Goal: Check status: Check status

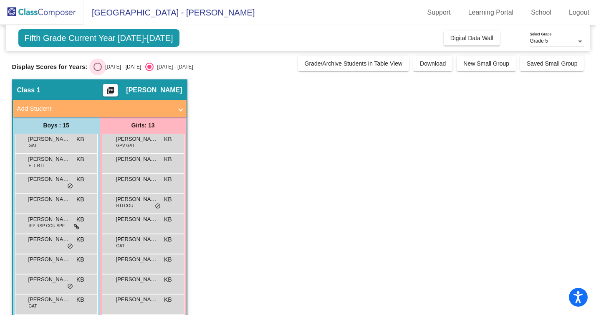
click at [95, 68] on div "Select an option" at bounding box center [97, 67] width 8 height 8
click at [97, 71] on input "[DATE] - [DATE]" at bounding box center [97, 71] width 0 height 0
radio input "true"
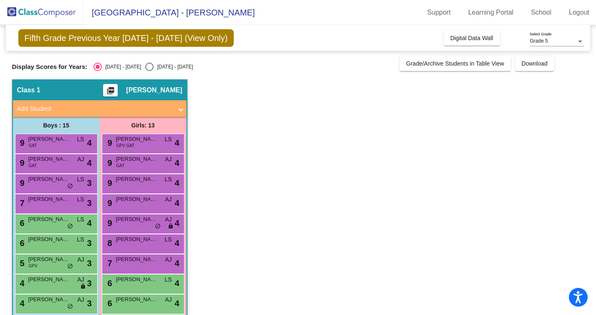
click at [145, 69] on div "Select an option" at bounding box center [149, 67] width 8 height 8
click at [149, 71] on input "[DATE] - [DATE]" at bounding box center [149, 71] width 0 height 0
radio input "true"
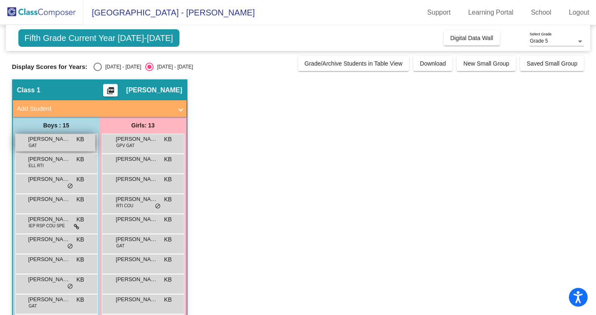
click at [56, 139] on span "[PERSON_NAME]" at bounding box center [49, 139] width 42 height 8
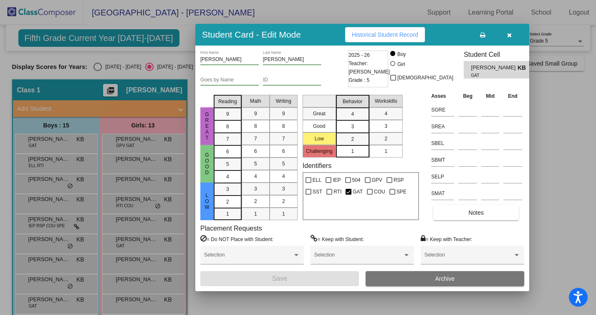
click at [403, 39] on button "Historical Student Record" at bounding box center [385, 34] width 80 height 15
click at [503, 37] on button "button" at bounding box center [509, 34] width 27 height 15
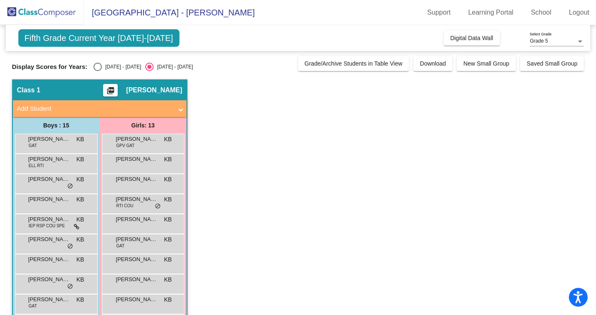
click at [96, 66] on div "Select an option" at bounding box center [97, 67] width 8 height 8
click at [97, 71] on input "[DATE] - [DATE]" at bounding box center [97, 71] width 0 height 0
radio input "true"
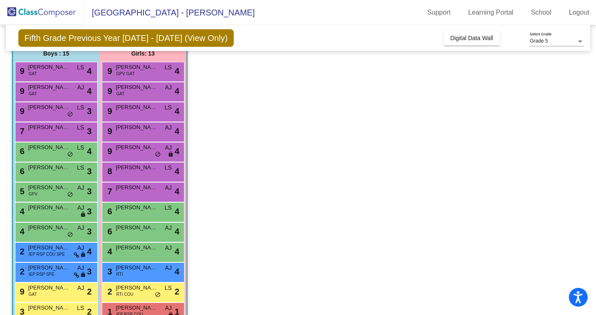
scroll to position [69, 0]
